Goal: Information Seeking & Learning: Understand process/instructions

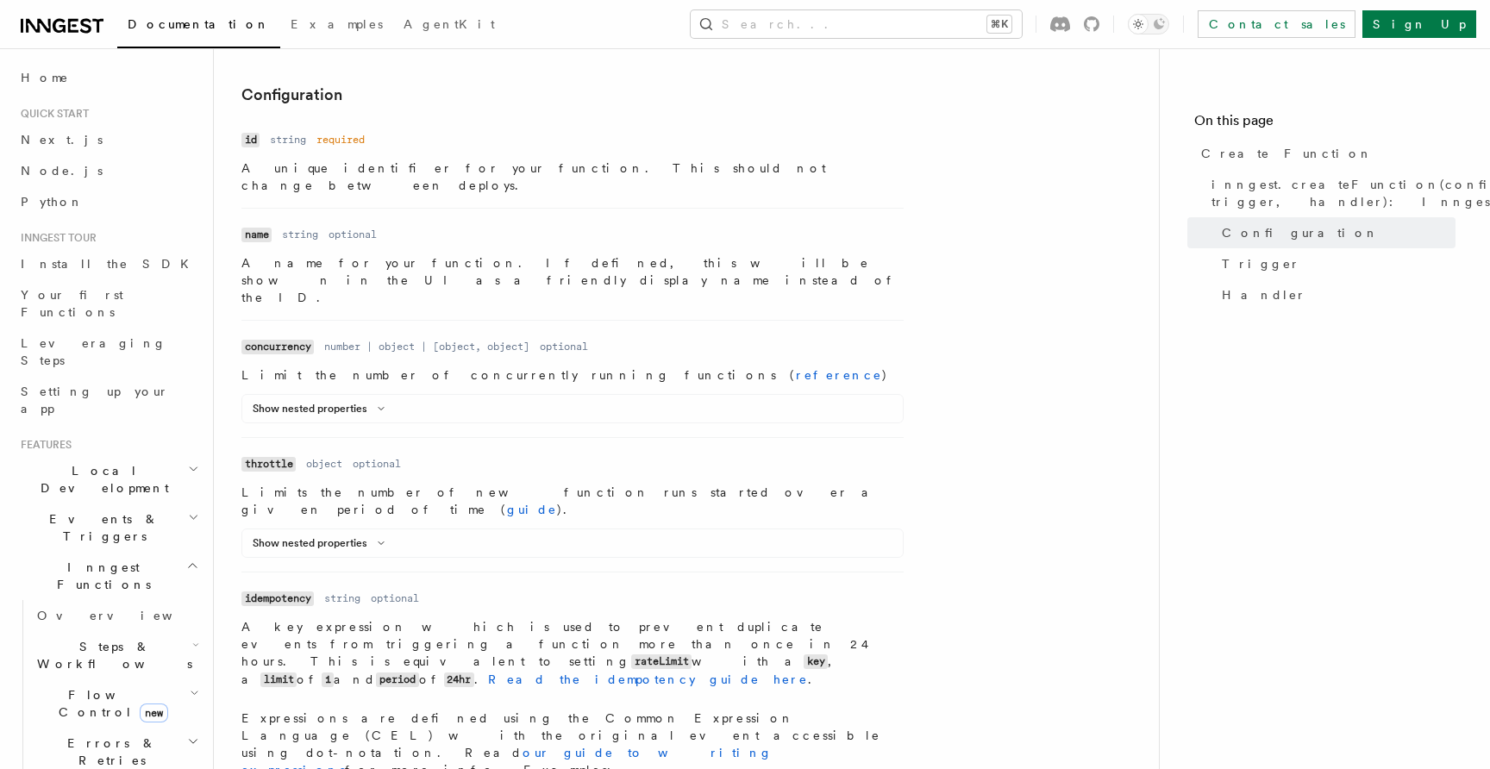
scroll to position [2293, 0]
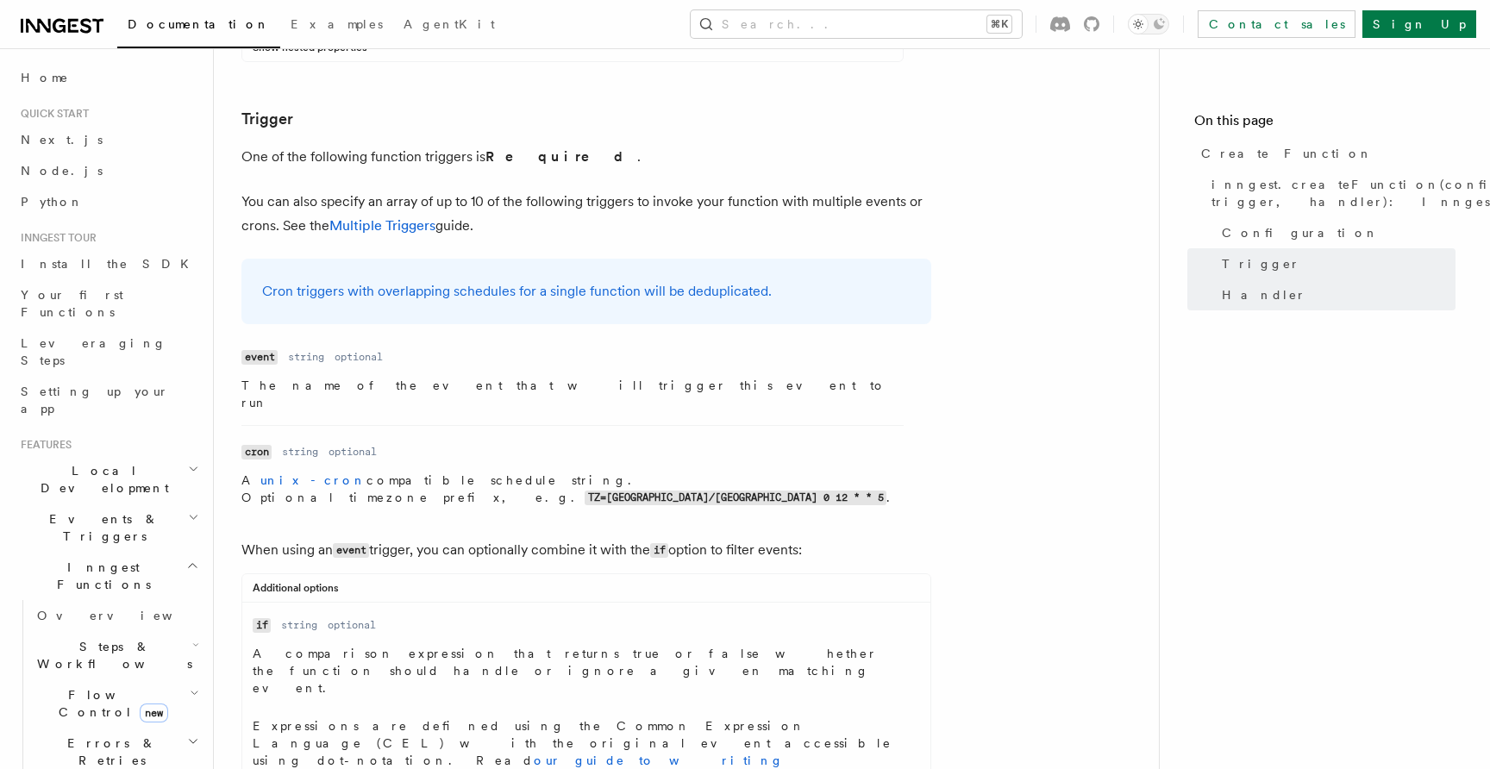
drag, startPoint x: 285, startPoint y: 480, endPoint x: 505, endPoint y: 482, distance: 220.0
copy code "'event.data.action == "published"'"
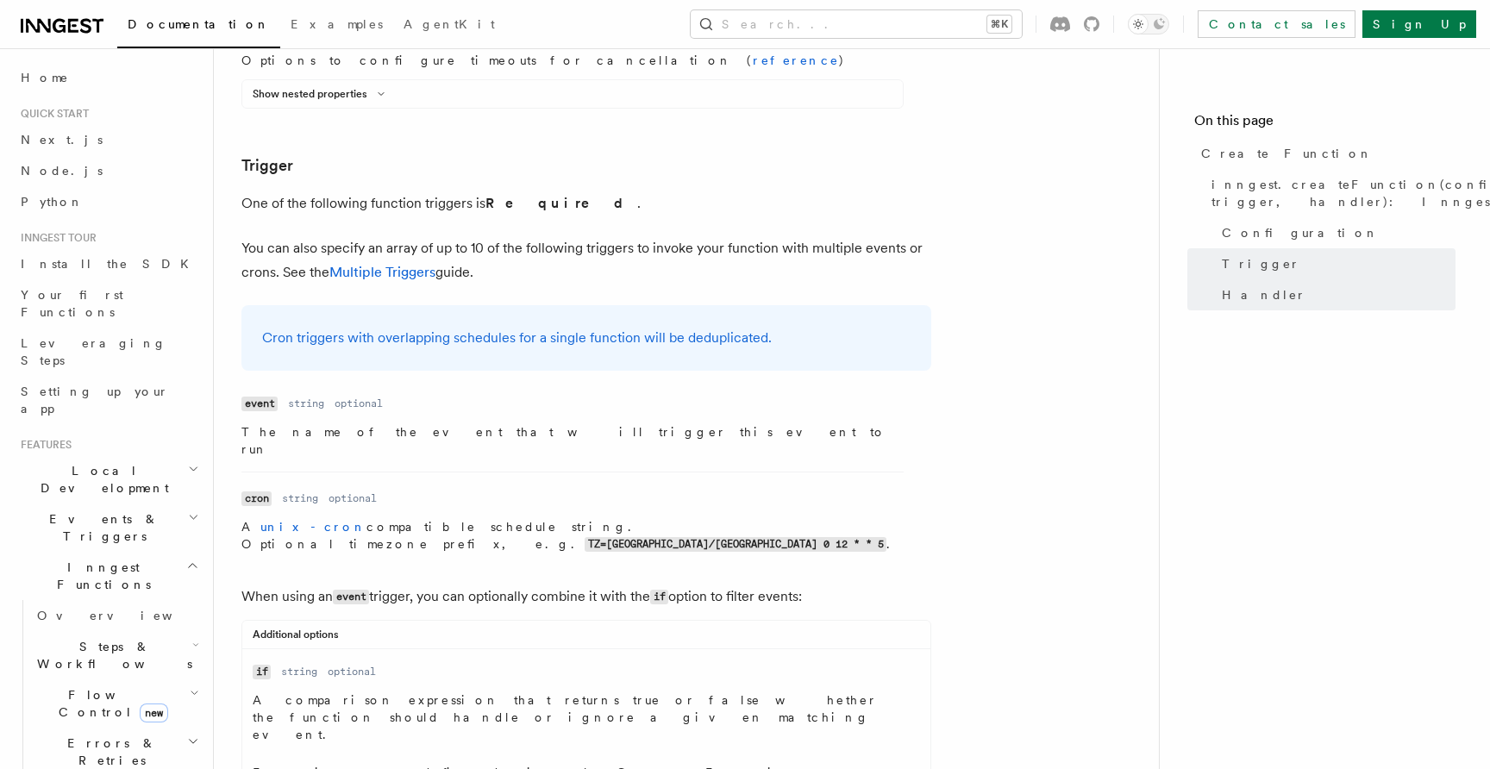
scroll to position [2234, 0]
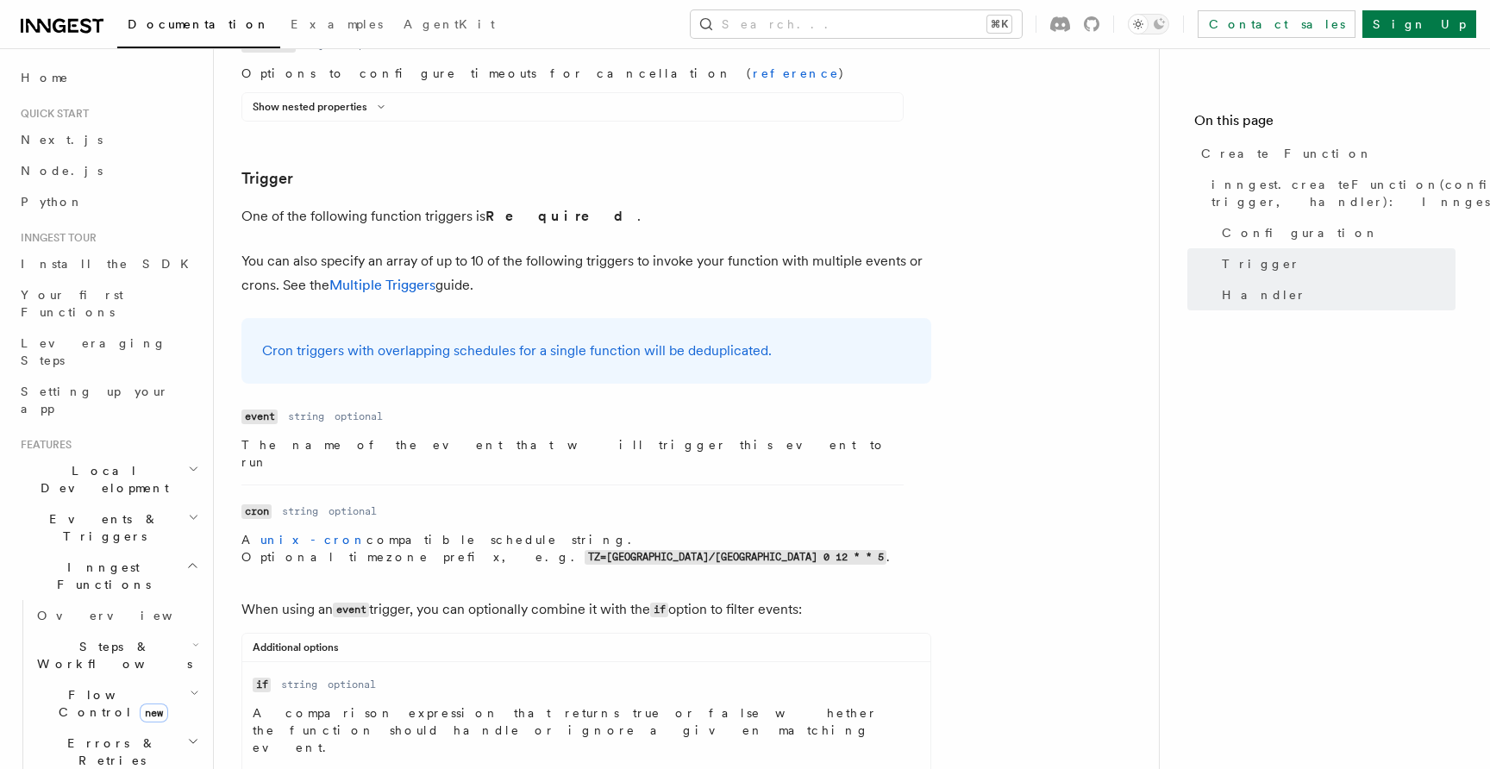
click at [298, 678] on dd "string" at bounding box center [299, 685] width 36 height 14
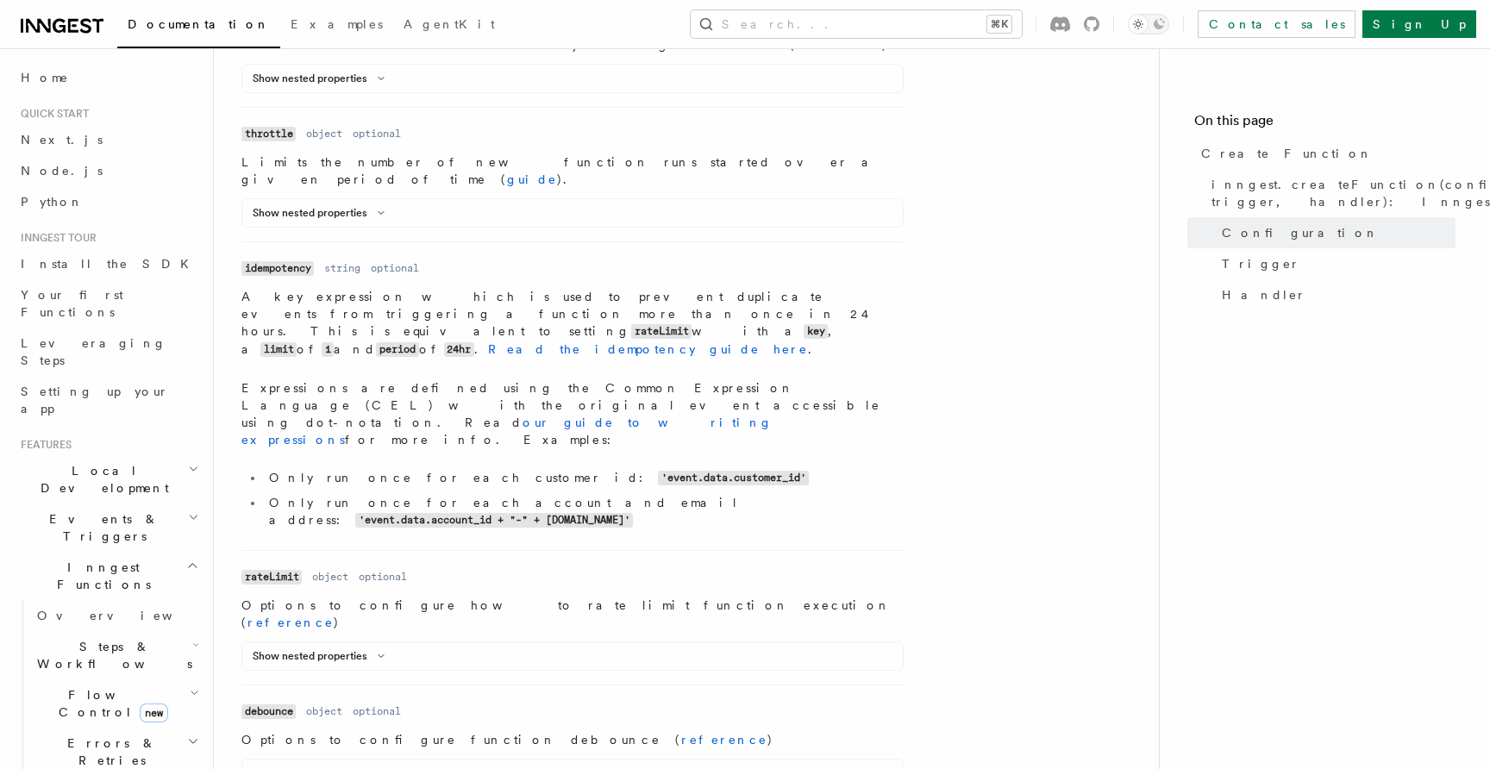
scroll to position [828, 0]
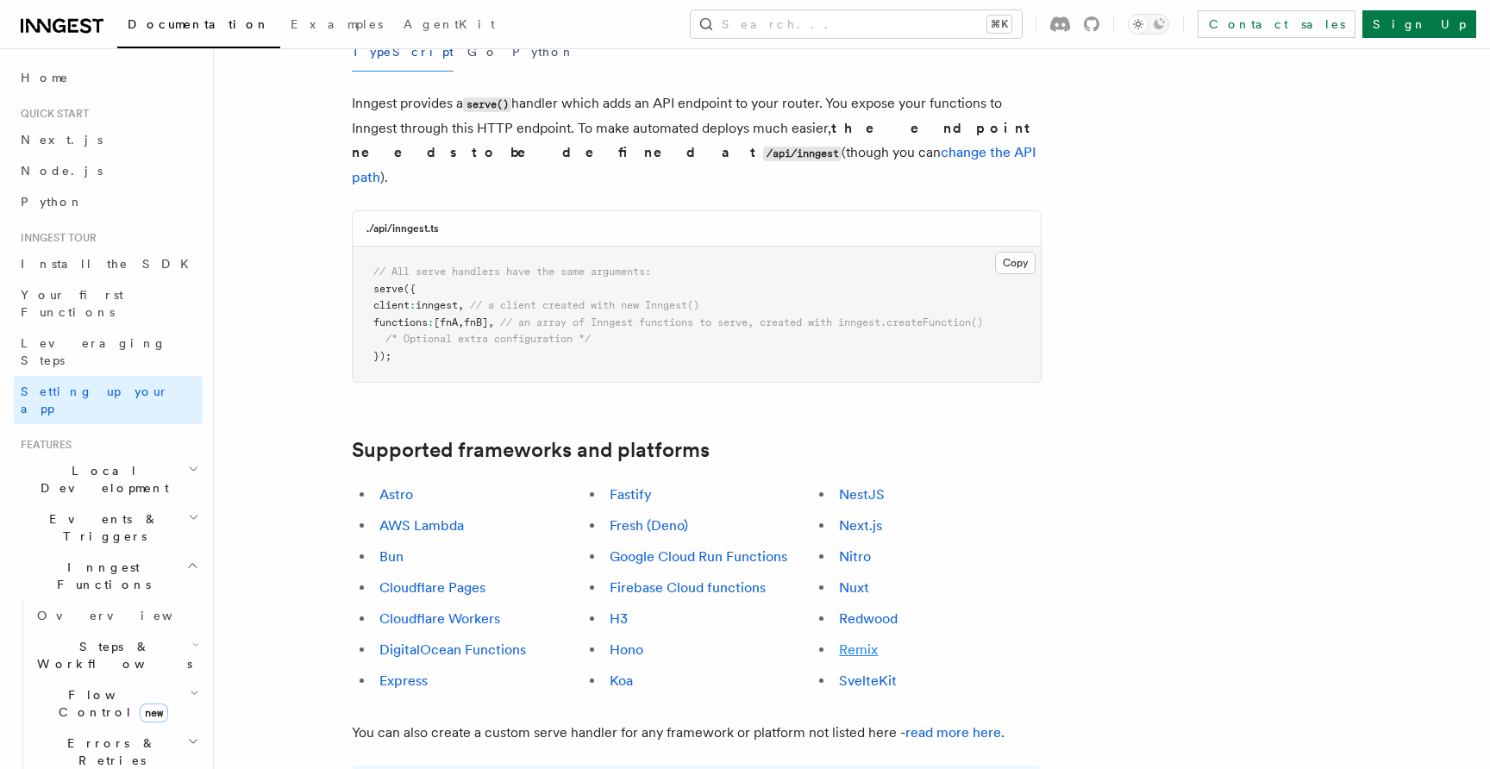
scroll to position [722, 0]
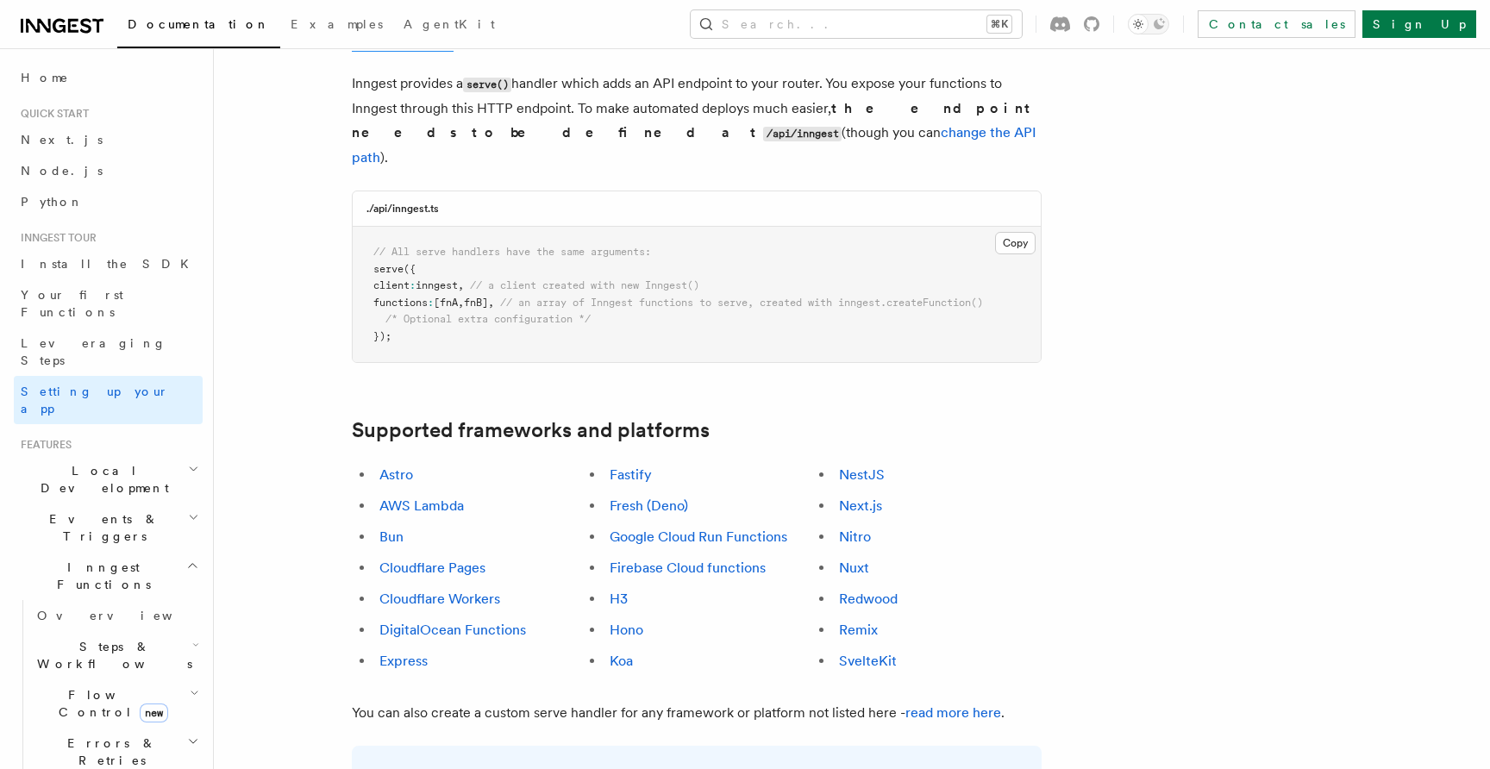
click at [679, 297] on span "// an array of Inngest functions to serve, created with inngest.createFunction()" at bounding box center [741, 303] width 483 height 12
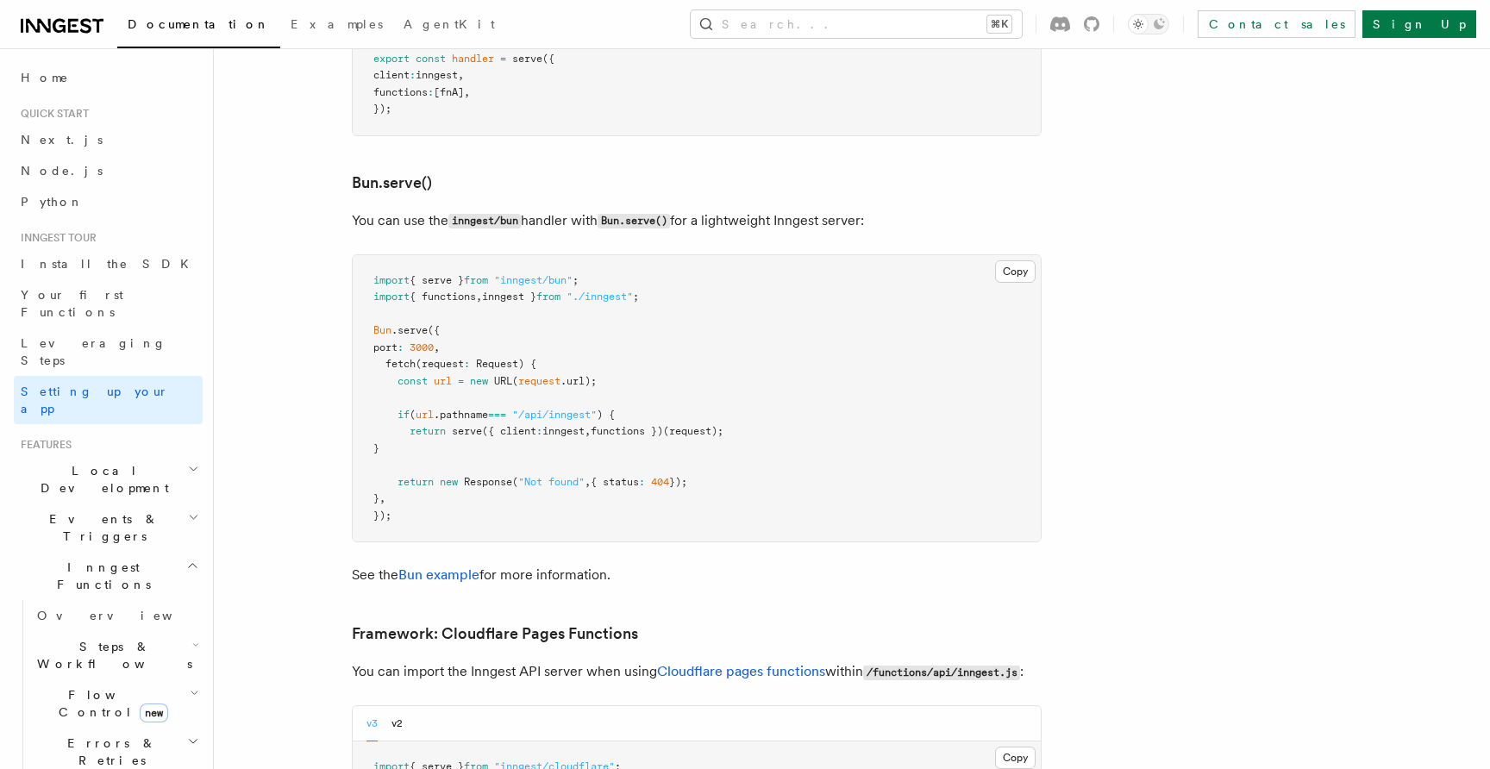
scroll to position [2186, 0]
